Goal: Information Seeking & Learning: Learn about a topic

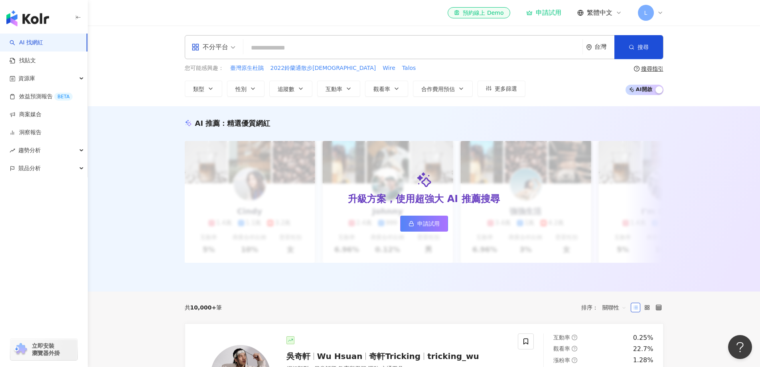
paste input "**********"
type input "**********"
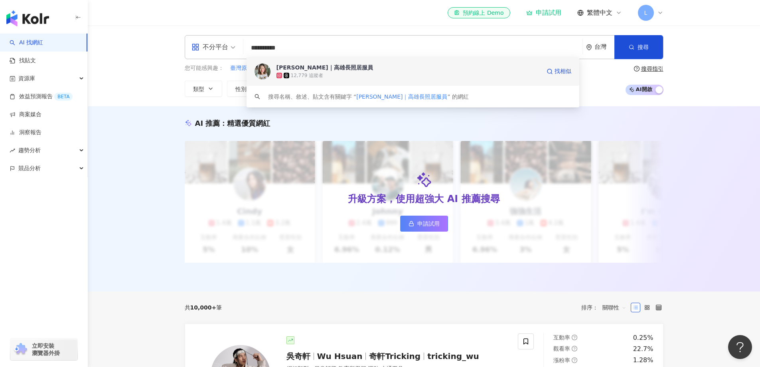
click at [330, 72] on div "12,779 追蹤者" at bounding box center [409, 75] width 264 height 8
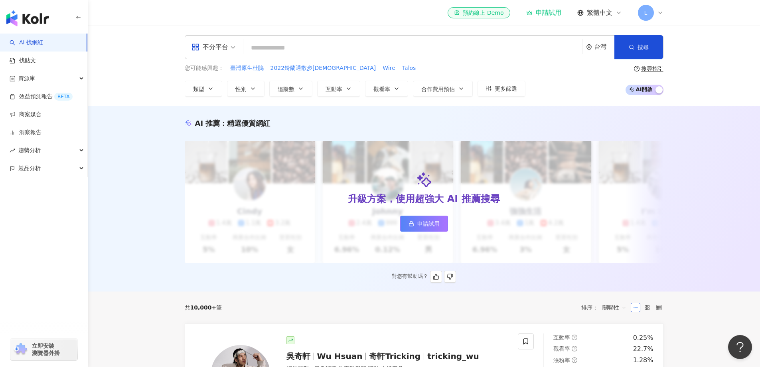
scroll to position [80, 0]
